Goal: Task Accomplishment & Management: Use online tool/utility

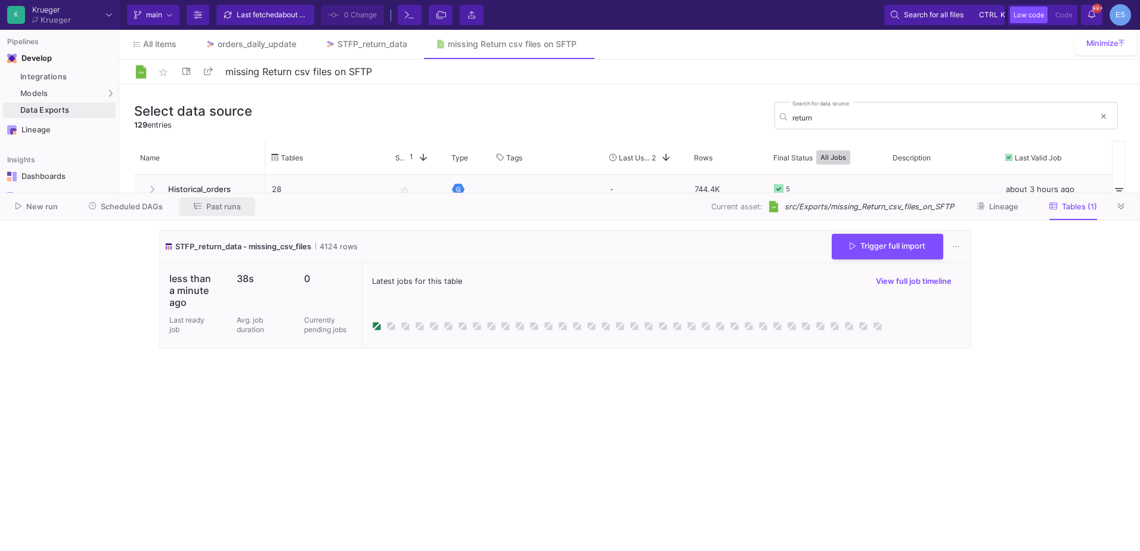
click at [217, 211] on button "Past runs" at bounding box center [218, 206] width 76 height 18
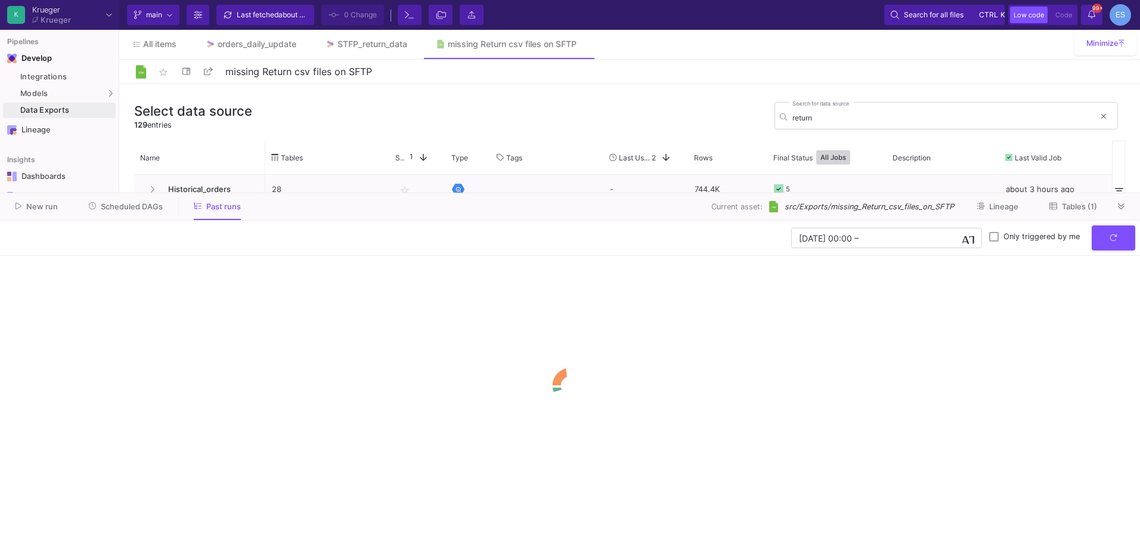
click at [157, 217] on div "New run Scheduled DAGs Past runs Current asset: src/Exports/missing_Return_csv_…" at bounding box center [570, 206] width 1140 height 27
click at [157, 212] on button "Scheduled DAGs" at bounding box center [126, 206] width 103 height 18
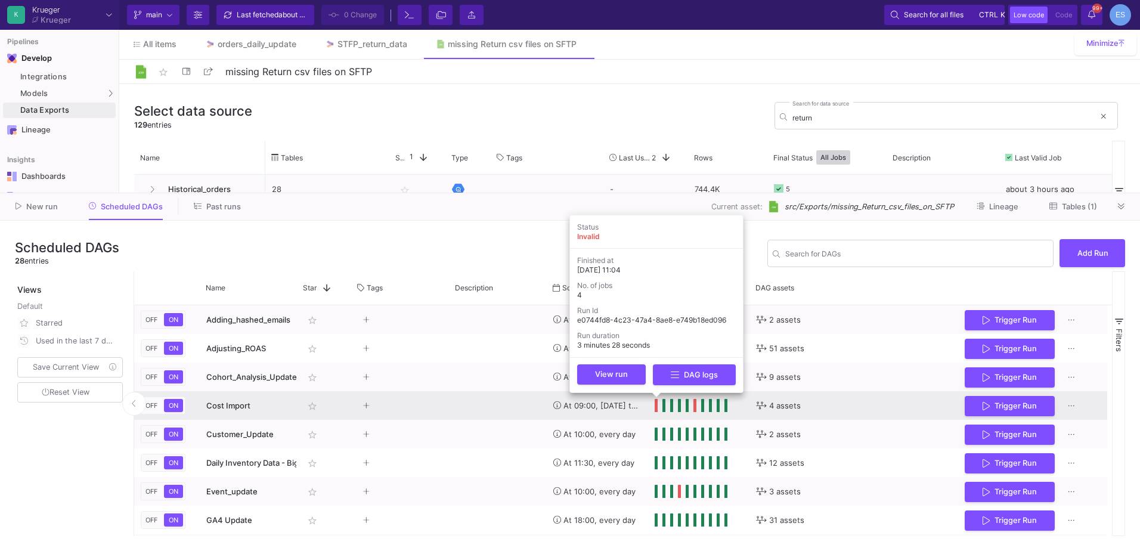
click at [657, 406] on span "Press SPACE to select this row." at bounding box center [657, 405] width 4 height 13
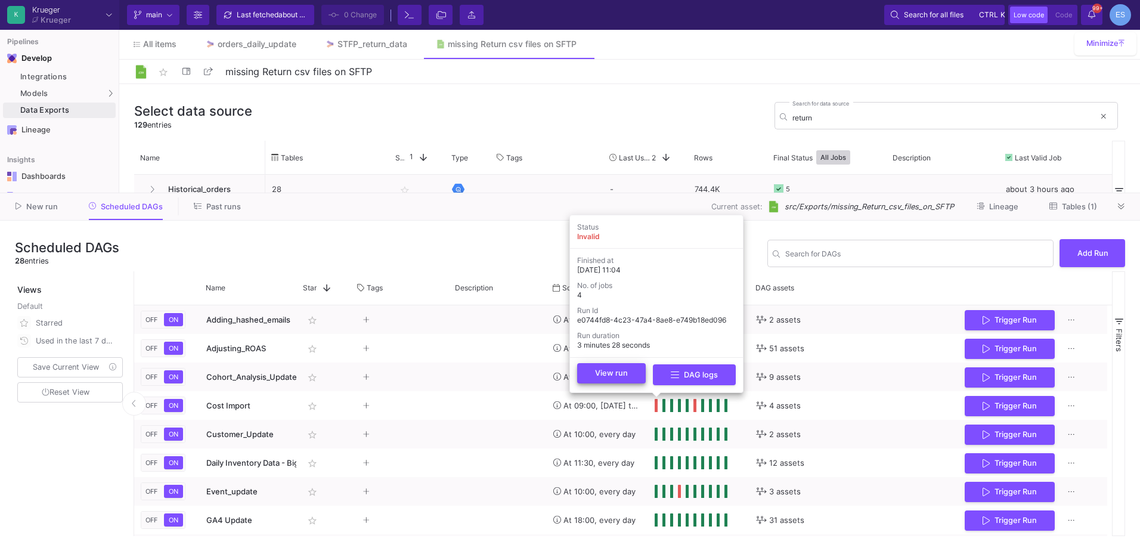
click at [641, 373] on button "View run" at bounding box center [611, 373] width 69 height 20
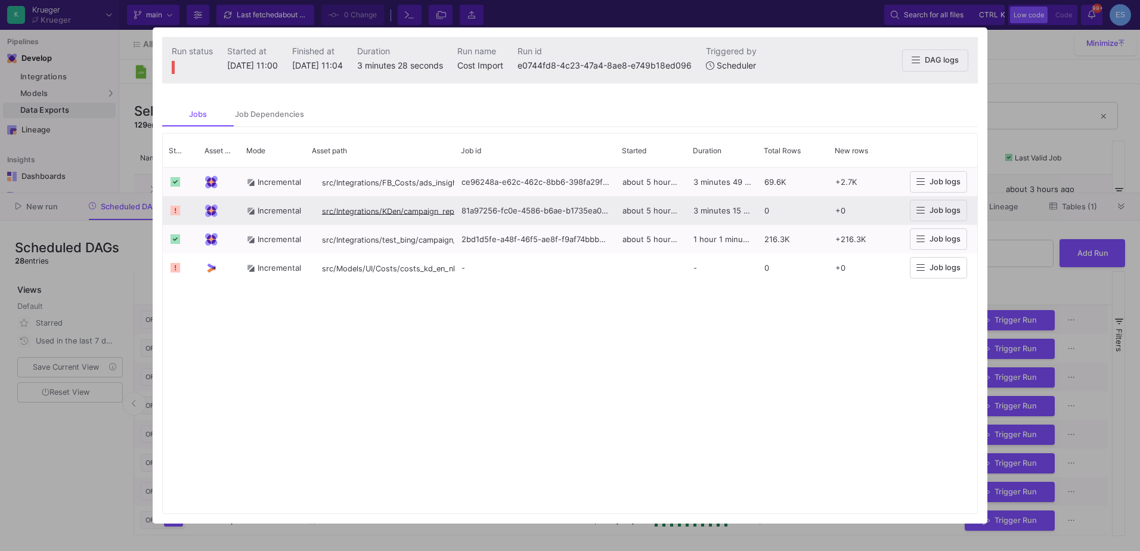
click at [441, 211] on span "src/Integrations/KDen/campaign_report" at bounding box center [393, 211] width 143 height 9
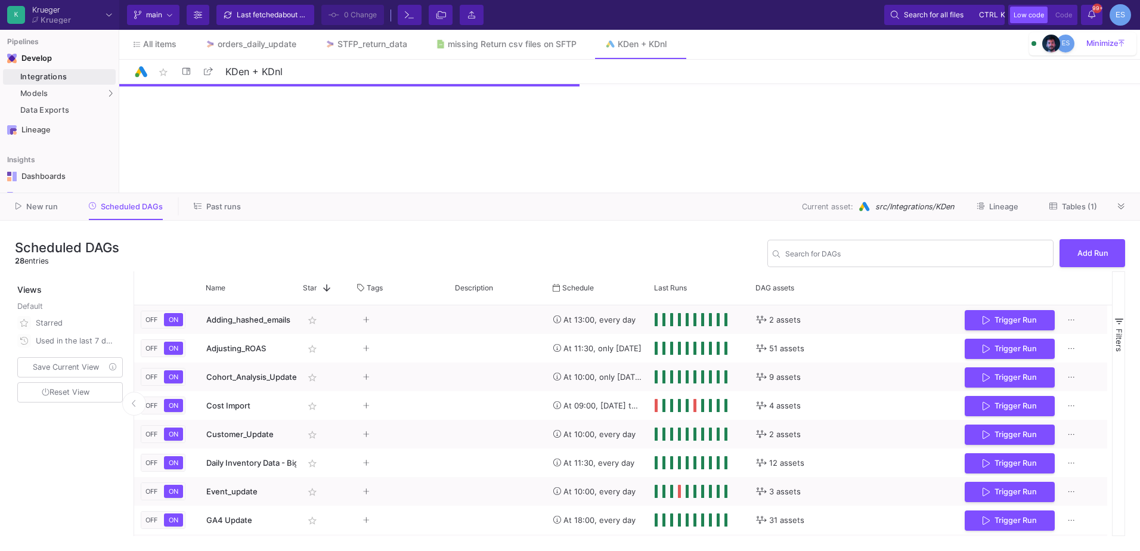
click at [1093, 200] on button "Tables (1)" at bounding box center [1073, 206] width 76 height 18
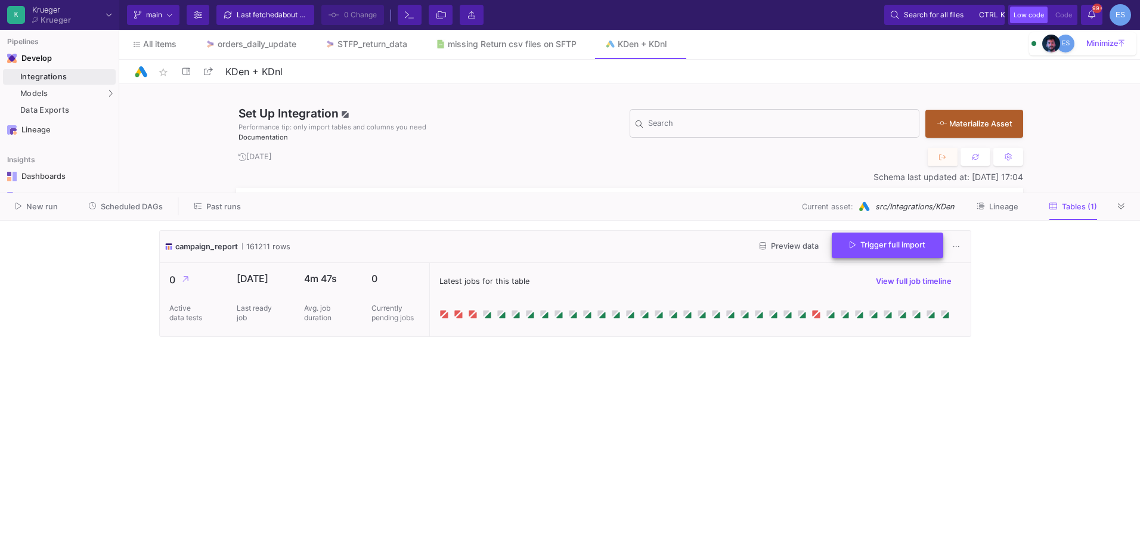
click at [912, 251] on button "Trigger full import" at bounding box center [888, 246] width 112 height 26
click at [1043, 50] on img at bounding box center [1052, 44] width 18 height 18
